Goal: Obtain resource: Download file/media

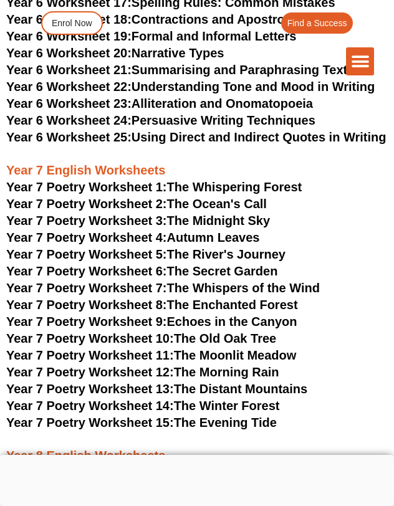
scroll to position [6819, 0]
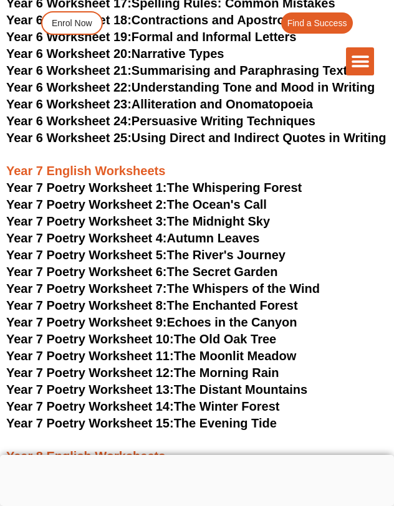
click at [310, 213] on h3 "Year 7 Poetry Worksheet 3: The Midnight Sky" at bounding box center [197, 221] width 382 height 16
click at [226, 57] on div "The Difference Personalised Program Inspirational Tutors Motivational Learning …" at bounding box center [197, 61] width 355 height 28
click at [167, 53] on div "The Difference Personalised Program Inspirational Tutors Motivational Learning …" at bounding box center [197, 61] width 355 height 28
click at [143, 55] on div "The Difference Personalised Program Inspirational Tutors Motivational Learning …" at bounding box center [197, 61] width 355 height 28
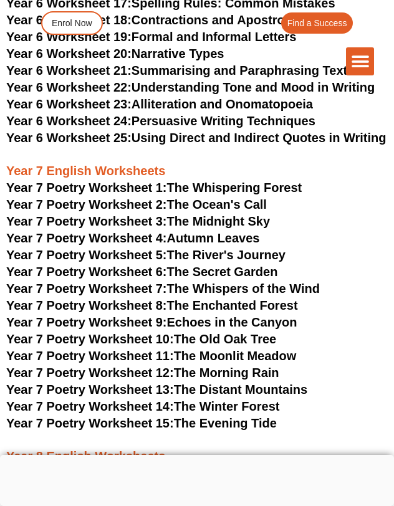
click at [143, 55] on div "The Difference Personalised Program Inspirational Tutors Motivational Learning …" at bounding box center [197, 61] width 355 height 28
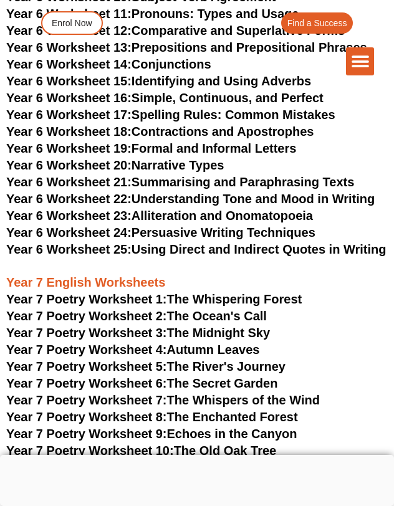
scroll to position [6732, 0]
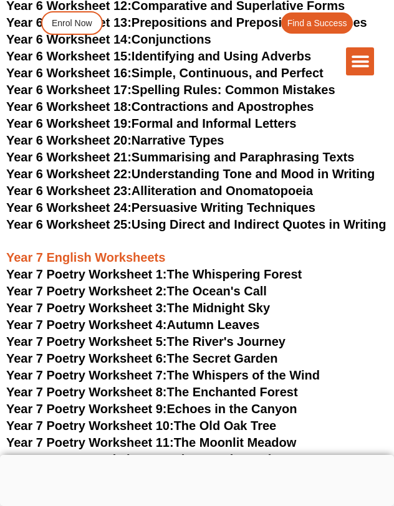
click at [118, 301] on span "Year 7 Poetry Worksheet 3:" at bounding box center [86, 308] width 161 height 14
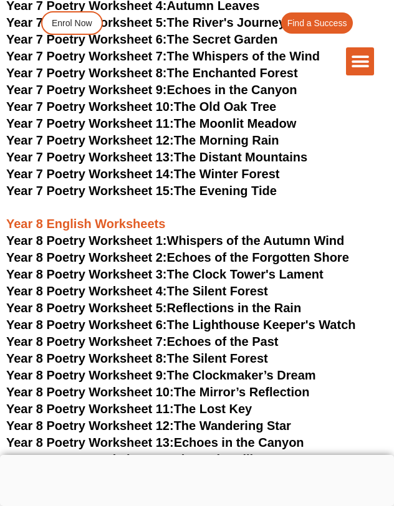
scroll to position [7046, 0]
